Goal: Information Seeking & Learning: Compare options

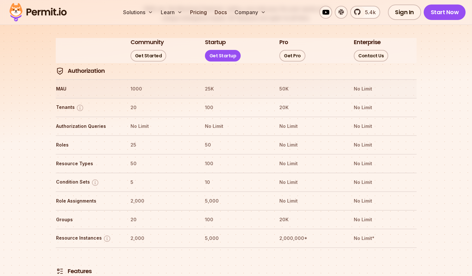
scroll to position [763, 0]
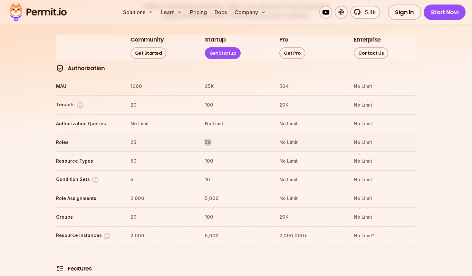
drag, startPoint x: 201, startPoint y: 123, endPoint x: 215, endPoint y: 123, distance: 14.2
click at [215, 133] on tr "Roles 25 50 No Limit No Limit" at bounding box center [236, 142] width 361 height 19
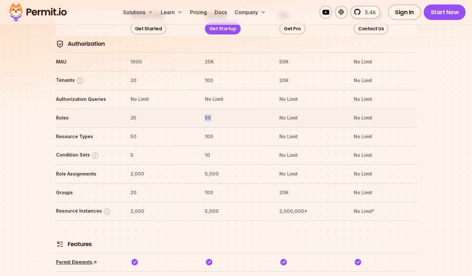
scroll to position [788, 0]
drag, startPoint x: 202, startPoint y: 119, endPoint x: 215, endPoint y: 119, distance: 13.2
click at [215, 127] on tr "Resource Types 50 100 No Limit No Limit" at bounding box center [236, 136] width 361 height 19
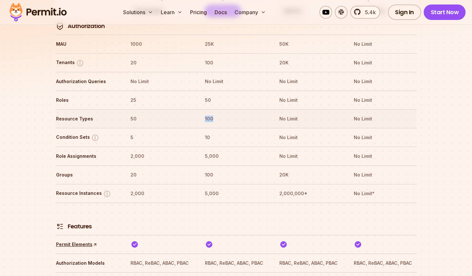
scroll to position [811, 0]
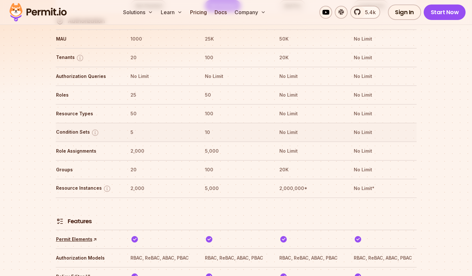
drag, startPoint x: 215, startPoint y: 119, endPoint x: 201, endPoint y: 119, distance: 14.5
click at [201, 123] on tr "Condition Sets 5 10 No Limit No Limit" at bounding box center [236, 132] width 361 height 19
drag, startPoint x: 203, startPoint y: 111, endPoint x: 213, endPoint y: 111, distance: 10.3
click at [213, 123] on tr "Condition Sets 5 10 No Limit No Limit" at bounding box center [236, 132] width 361 height 19
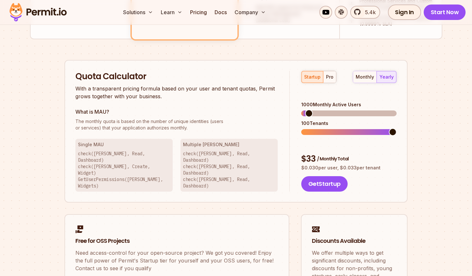
scroll to position [375, 0]
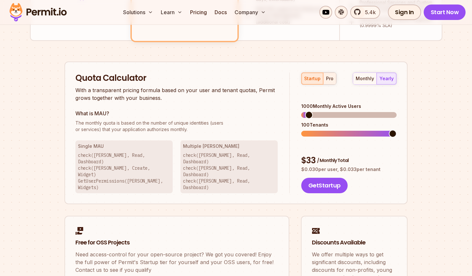
click at [331, 79] on div "pro" at bounding box center [329, 78] width 7 height 6
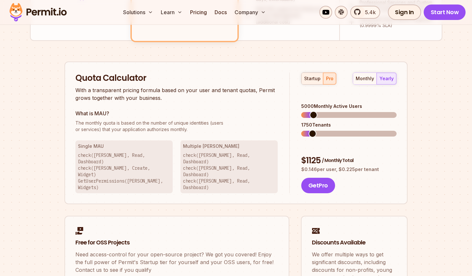
click at [311, 78] on div "startup" at bounding box center [312, 78] width 16 height 6
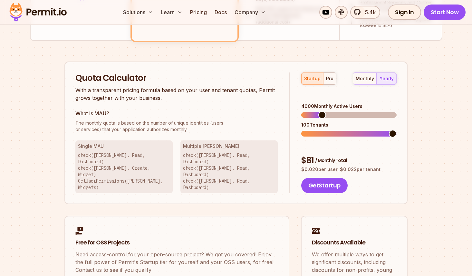
click at [320, 111] on span at bounding box center [323, 115] width 8 height 8
click at [310, 111] on span at bounding box center [314, 115] width 8 height 8
click at [385, 77] on div "monthly yearly" at bounding box center [375, 79] width 44 height 12
click at [369, 79] on div "monthly" at bounding box center [365, 78] width 18 height 6
click at [389, 78] on div "yearly" at bounding box center [387, 78] width 14 height 6
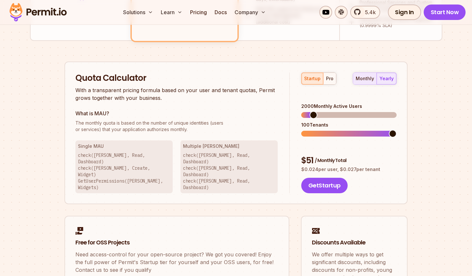
click at [367, 79] on div "monthly" at bounding box center [365, 78] width 18 height 6
click at [388, 79] on div "yearly" at bounding box center [387, 78] width 14 height 6
click at [359, 78] on div "monthly" at bounding box center [365, 78] width 18 height 6
click at [379, 77] on button "yearly" at bounding box center [387, 79] width 20 height 12
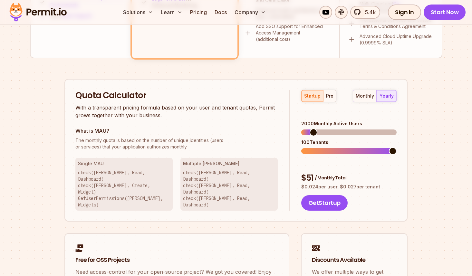
scroll to position [363, 0]
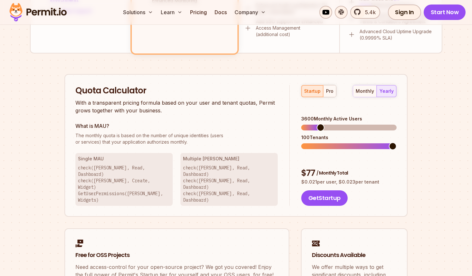
click at [318, 124] on span at bounding box center [321, 128] width 8 height 8
click at [305, 143] on span at bounding box center [305, 147] width 8 height 8
click at [337, 90] on div "startup pro monthly yearly" at bounding box center [348, 91] width 95 height 12
click at [333, 90] on div "pro" at bounding box center [329, 91] width 7 height 6
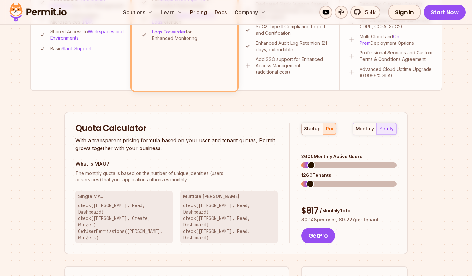
scroll to position [322, 0]
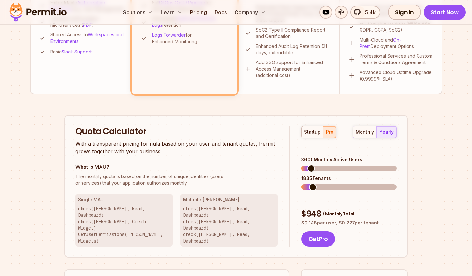
click at [309, 183] on span at bounding box center [313, 187] width 8 height 8
click at [320, 165] on span at bounding box center [323, 169] width 8 height 8
click at [302, 183] on span at bounding box center [306, 187] width 8 height 8
click at [305, 165] on span at bounding box center [309, 169] width 8 height 8
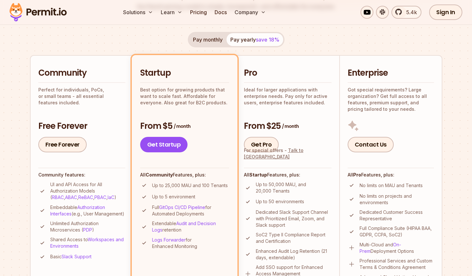
scroll to position [122, 0]
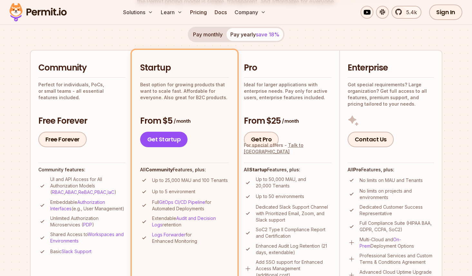
click at [275, 94] on p "Ideal for larger applications with enterprise needs. Pay only for active users,…" at bounding box center [288, 91] width 88 height 19
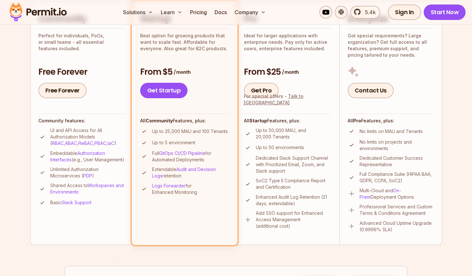
scroll to position [180, 0]
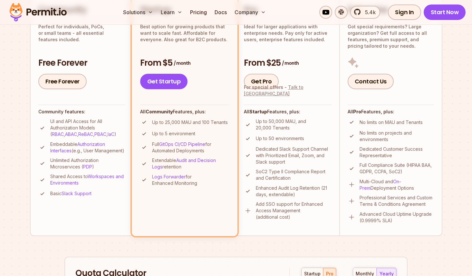
click at [294, 95] on link "Talk to [GEOGRAPHIC_DATA]" at bounding box center [274, 90] width 60 height 12
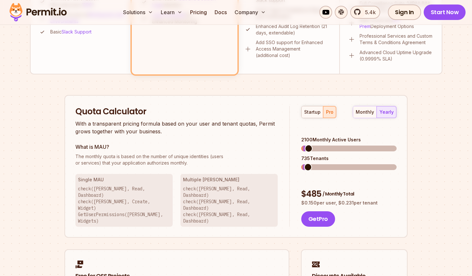
scroll to position [370, 0]
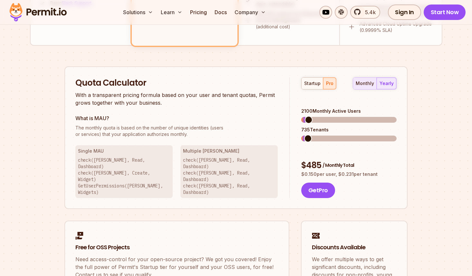
click at [365, 85] on div "monthly" at bounding box center [365, 83] width 18 height 6
click at [393, 84] on div "yearly" at bounding box center [387, 83] width 14 height 6
click at [363, 83] on div "monthly" at bounding box center [365, 83] width 18 height 6
click at [390, 82] on div "yearly" at bounding box center [387, 83] width 14 height 6
click at [368, 81] on div "monthly" at bounding box center [365, 83] width 18 height 6
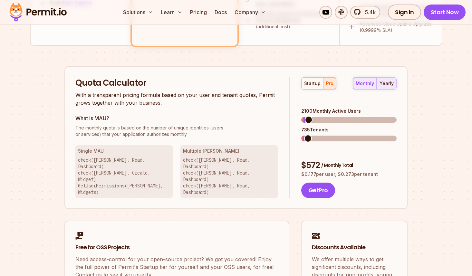
click at [388, 84] on div "yearly" at bounding box center [387, 83] width 14 height 6
click at [367, 83] on div "monthly" at bounding box center [365, 83] width 18 height 6
click at [392, 84] on div "yearly" at bounding box center [387, 83] width 14 height 6
click at [370, 87] on button "monthly" at bounding box center [365, 84] width 24 height 12
click at [386, 87] on button "yearly" at bounding box center [387, 84] width 20 height 12
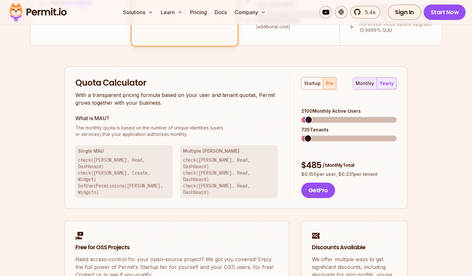
click at [365, 85] on div "monthly" at bounding box center [365, 83] width 18 height 6
click at [389, 85] on div "yearly" at bounding box center [387, 83] width 14 height 6
click at [313, 116] on span at bounding box center [316, 120] width 8 height 8
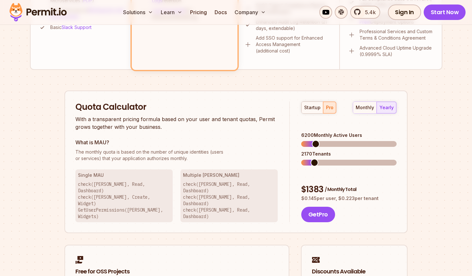
scroll to position [345, 0]
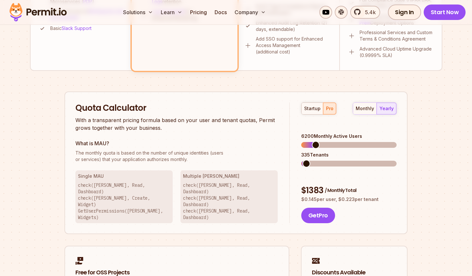
click at [303, 160] on span at bounding box center [307, 164] width 8 height 8
click at [303, 141] on span at bounding box center [307, 145] width 8 height 8
click at [309, 141] on span at bounding box center [312, 145] width 8 height 8
click at [303, 160] on span at bounding box center [307, 164] width 8 height 8
click at [301, 141] on span at bounding box center [305, 145] width 8 height 8
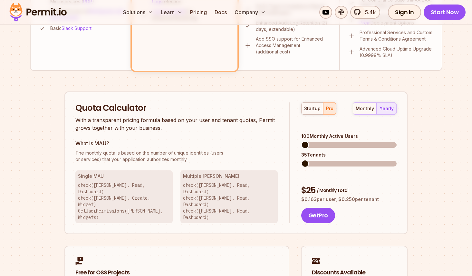
click at [301, 160] on span at bounding box center [305, 164] width 8 height 8
click at [305, 141] on span at bounding box center [309, 145] width 8 height 8
click at [301, 160] on span at bounding box center [305, 164] width 8 height 8
click at [290, 145] on div "startup pro monthly yearly 2000 Monthly Active Users 35 Tenants $ 462 / Monthly…" at bounding box center [343, 163] width 107 height 121
click at [312, 141] on span at bounding box center [315, 145] width 8 height 8
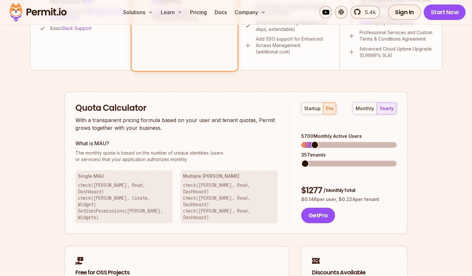
click at [301, 160] on span at bounding box center [305, 164] width 8 height 8
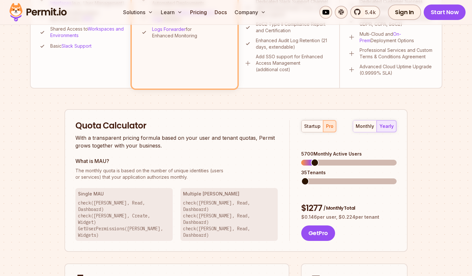
scroll to position [396, 0]
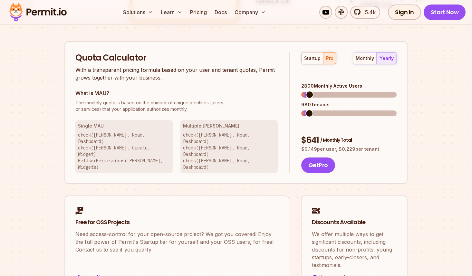
click at [306, 91] on span at bounding box center [310, 95] width 8 height 8
click at [302, 110] on span at bounding box center [306, 114] width 8 height 8
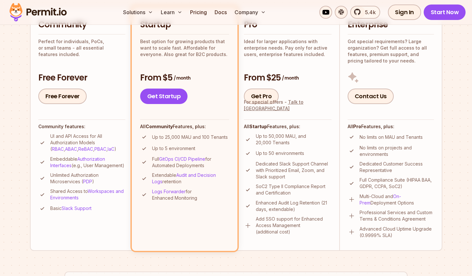
scroll to position [154, 0]
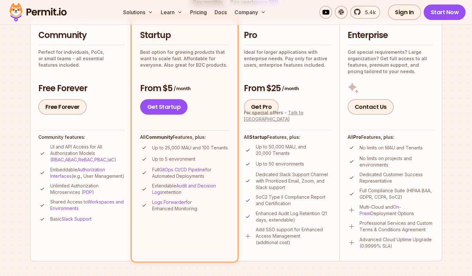
click at [297, 120] on link "Talk to [GEOGRAPHIC_DATA]" at bounding box center [274, 116] width 60 height 12
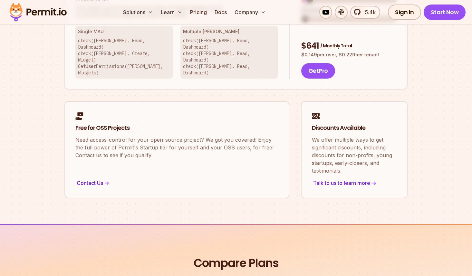
scroll to position [493, 0]
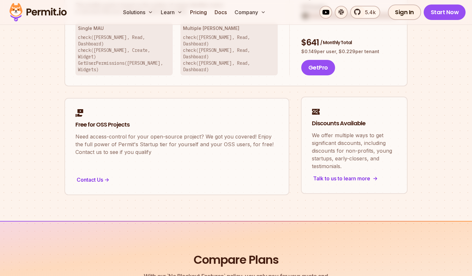
click at [341, 174] on div "Talk to us to learn more ->" at bounding box center [354, 178] width 85 height 9
click at [350, 174] on div "Talk to us to learn more ->" at bounding box center [354, 178] width 85 height 9
